Goal: Transaction & Acquisition: Download file/media

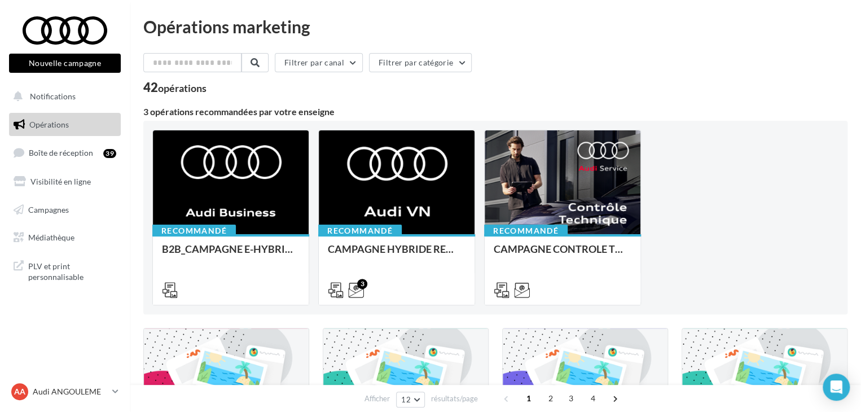
click at [766, 59] on div "Filtrer par canal Filtrer par catégorie" at bounding box center [495, 65] width 704 height 24
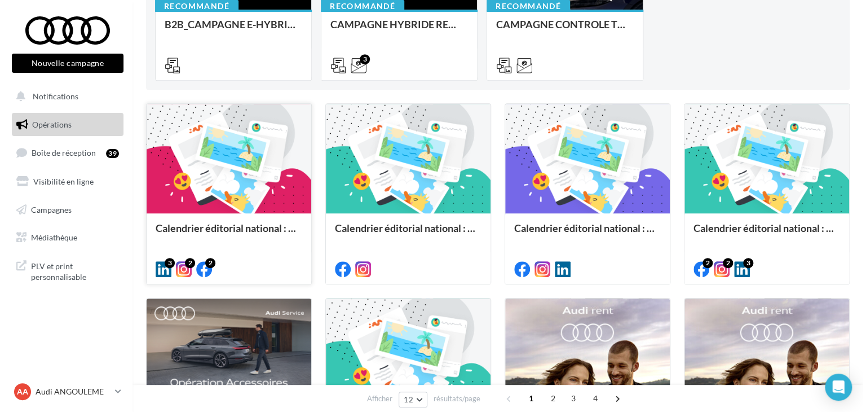
scroll to position [226, 0]
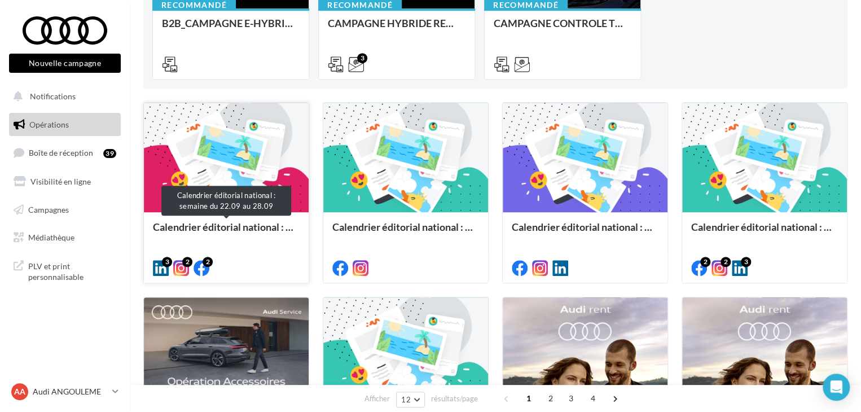
click at [188, 233] on div "Calendrier éditorial national : semaine du 22.09 au 28.09" at bounding box center [226, 232] width 147 height 23
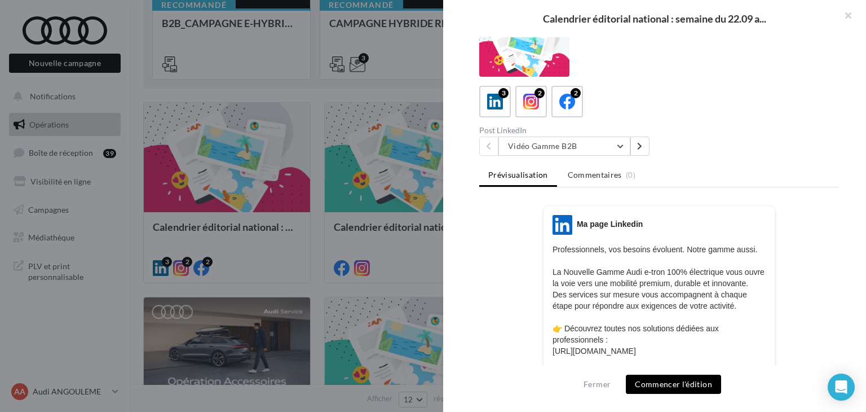
scroll to position [0, 0]
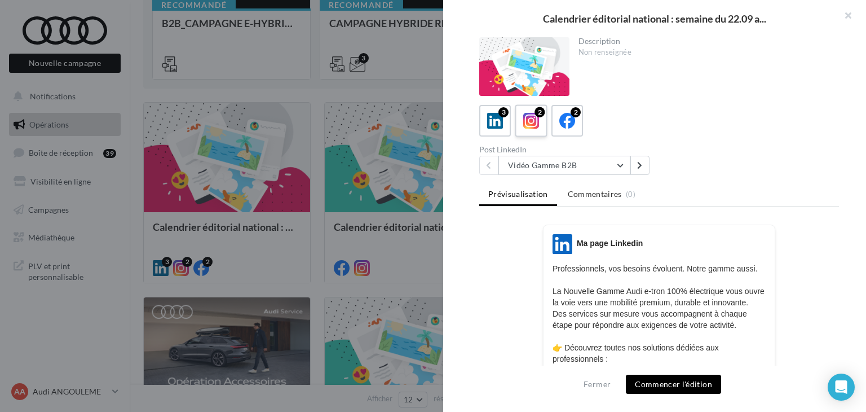
click at [533, 122] on icon at bounding box center [531, 121] width 16 height 16
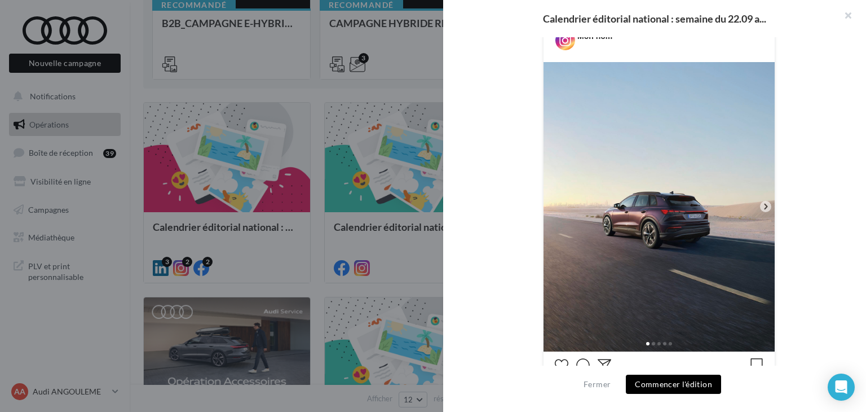
scroll to position [226, 0]
click at [761, 205] on icon at bounding box center [766, 206] width 10 height 10
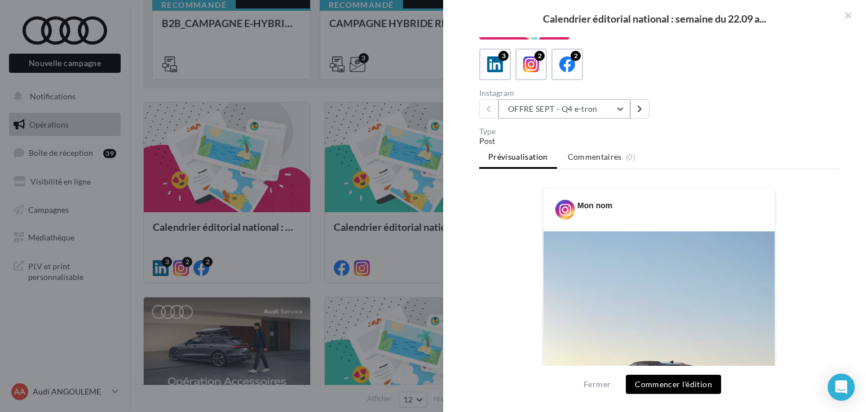
click at [544, 110] on button "OFFRE SEPT - Q4 e-tron" at bounding box center [564, 108] width 132 height 19
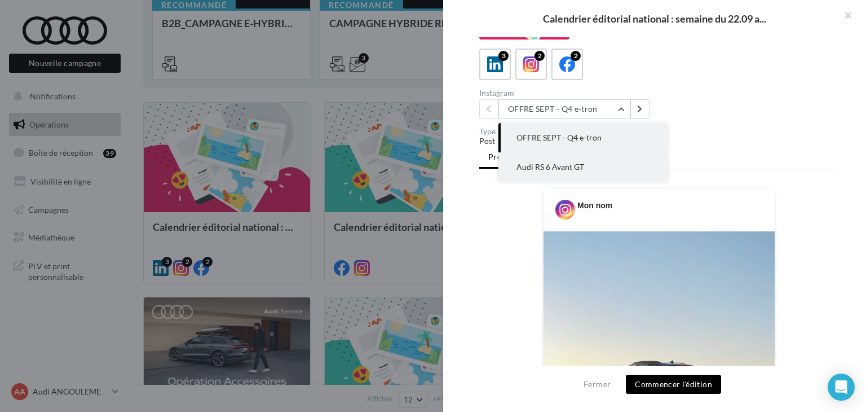
click at [564, 170] on span "Audi RS 6 Avant GT" at bounding box center [551, 167] width 68 height 10
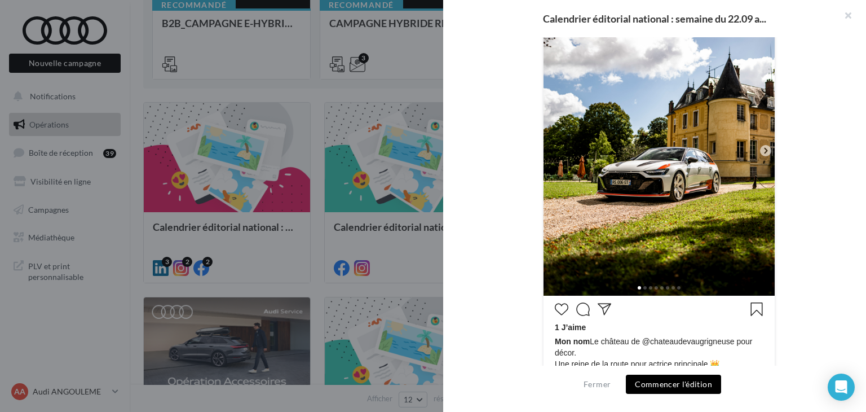
scroll to position [282, 0]
click at [761, 145] on icon at bounding box center [766, 150] width 10 height 10
click at [762, 154] on div at bounding box center [765, 149] width 11 height 11
click at [764, 154] on div at bounding box center [765, 149] width 11 height 11
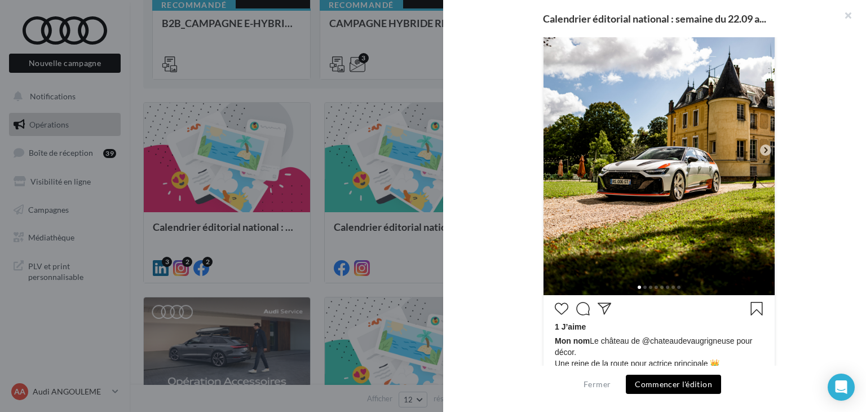
click at [764, 143] on img at bounding box center [659, 150] width 231 height 289
click at [765, 149] on icon at bounding box center [765, 150] width 3 height 6
click at [765, 151] on icon at bounding box center [766, 150] width 10 height 10
click at [740, 197] on img at bounding box center [659, 150] width 231 height 289
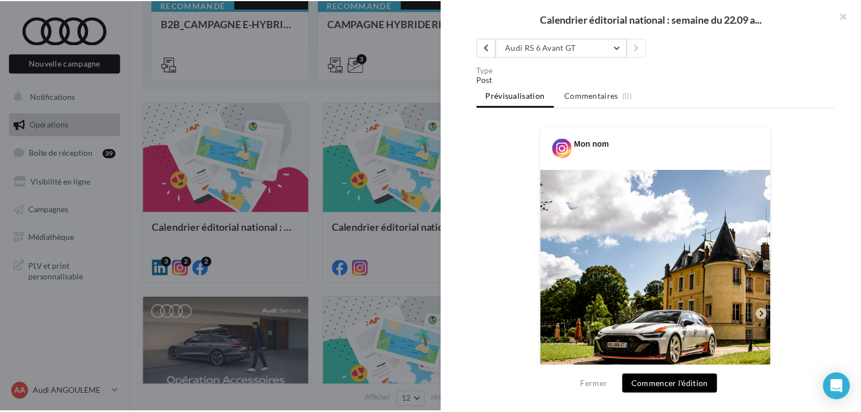
scroll to position [0, 0]
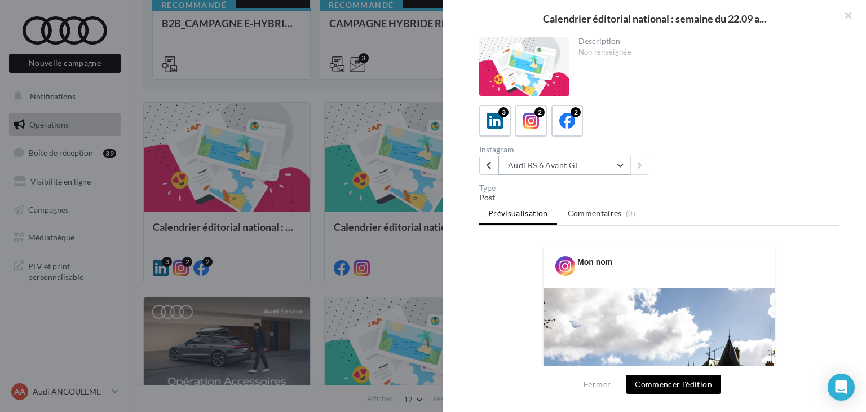
click at [580, 169] on button "Audi RS 6 Avant GT" at bounding box center [564, 165] width 132 height 19
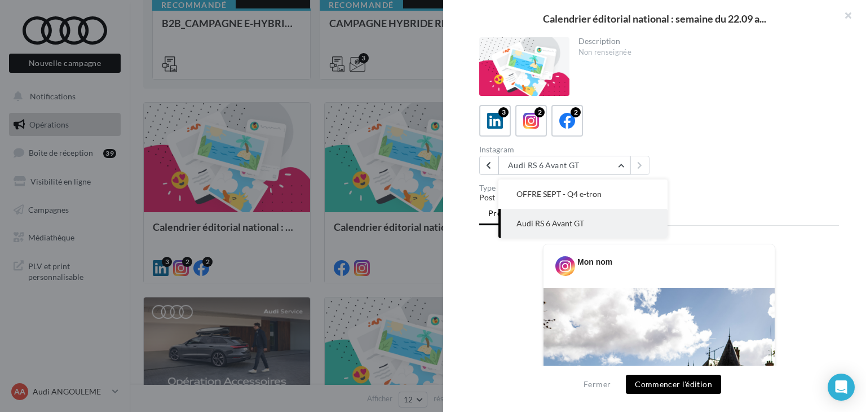
click at [651, 153] on div "Instagram Audi RS 6 Avant GT OFFRE SEPT - Q4 e-tron Audi RS 6 Avant GT" at bounding box center [571, 159] width 184 height 29
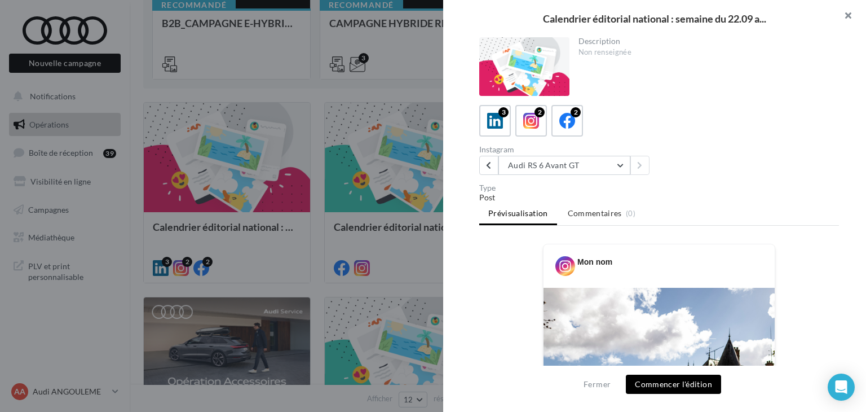
click at [839, 15] on button "button" at bounding box center [843, 17] width 45 height 34
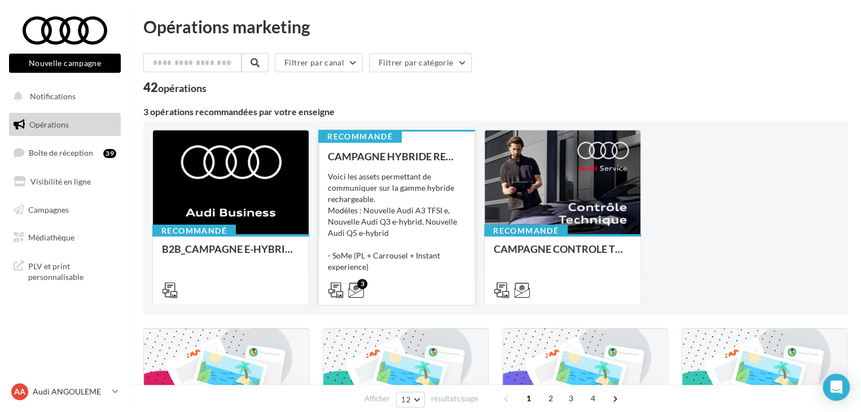
click at [377, 237] on div "Voici les assets permettant de communiquer sur la gamme hybride rechargeable. M…" at bounding box center [397, 227] width 138 height 113
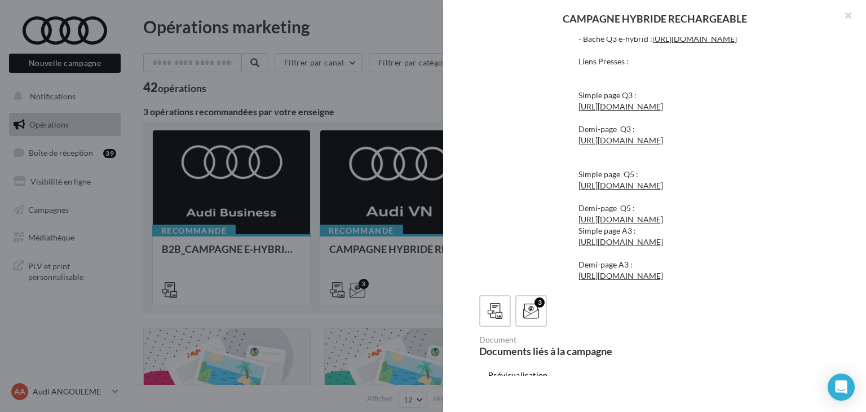
scroll to position [226, 0]
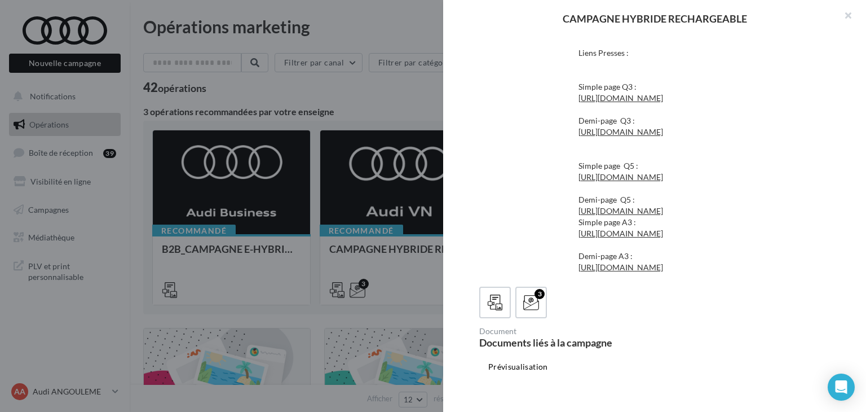
click at [256, 180] on div at bounding box center [433, 206] width 866 height 412
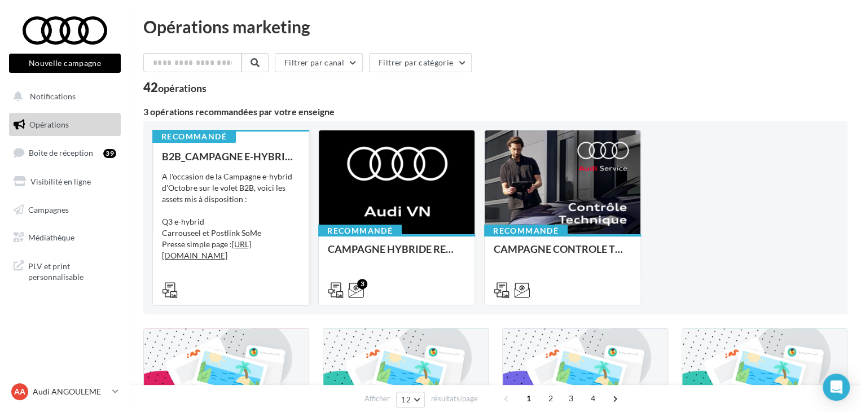
click at [248, 181] on div "A l'occasion de la Campagne e-hybrid d'Octobre sur le volet B2B, voici les asse…" at bounding box center [231, 227] width 138 height 113
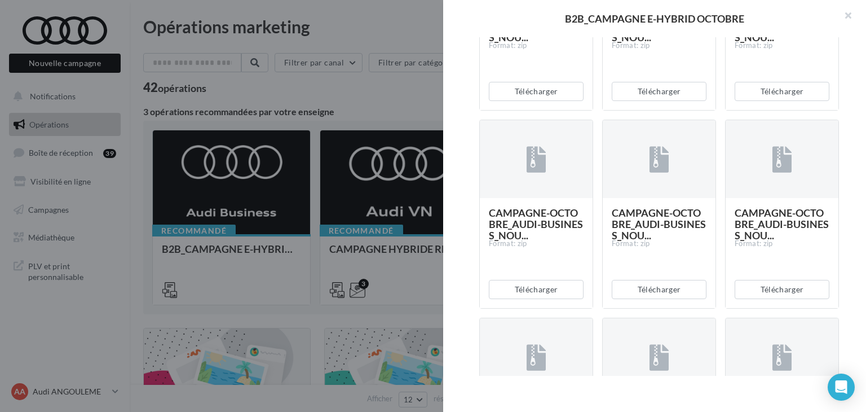
scroll to position [593, 0]
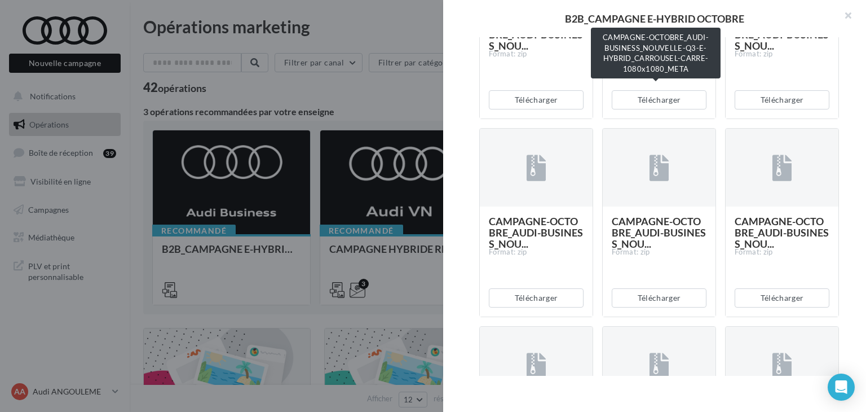
click at [654, 52] on span "CAMPAGNE-OCTOBRE_AUDI-BUSINESS_NOU..." at bounding box center [659, 34] width 94 height 35
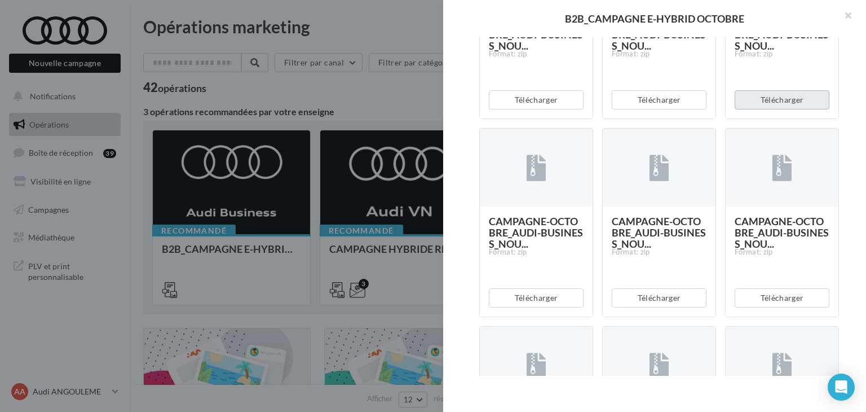
click at [749, 109] on button "Télécharger" at bounding box center [782, 99] width 95 height 19
click at [667, 109] on button "Télécharger" at bounding box center [659, 99] width 95 height 19
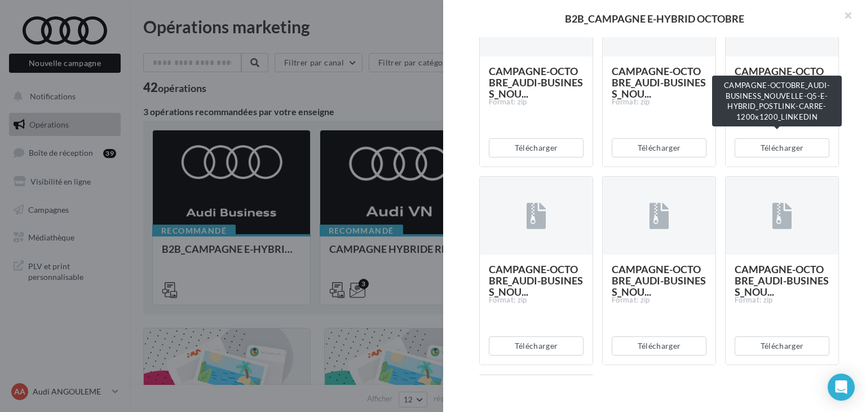
scroll to position [940, 0]
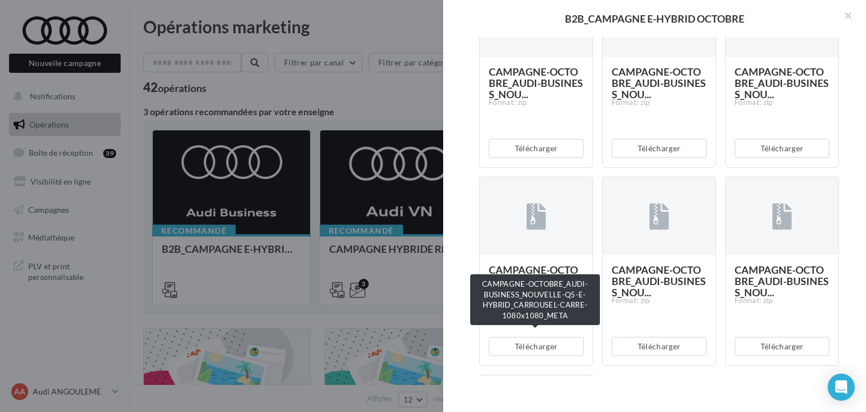
click at [544, 298] on span "CAMPAGNE-OCTOBRE_AUDI-BUSINESS_NOU..." at bounding box center [536, 280] width 94 height 35
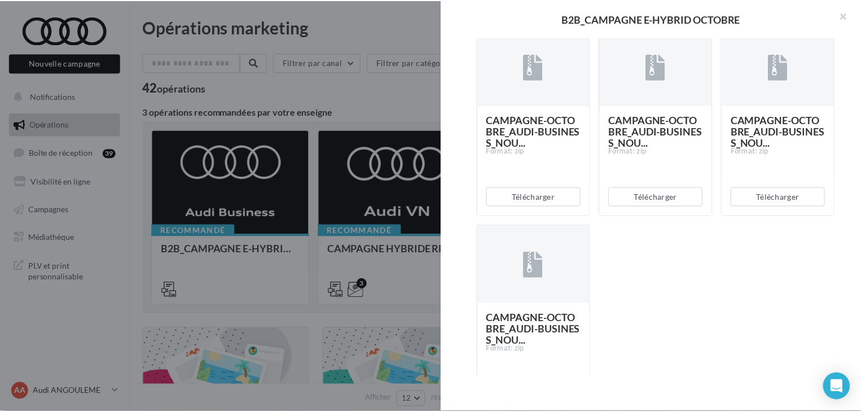
scroll to position [1089, 0]
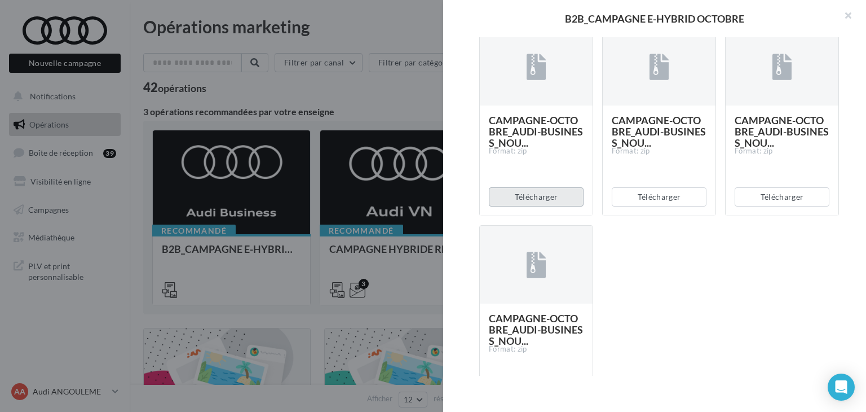
click at [521, 206] on button "Télécharger" at bounding box center [536, 196] width 95 height 19
click at [36, 104] on div at bounding box center [433, 206] width 866 height 412
